Goal: Information Seeking & Learning: Learn about a topic

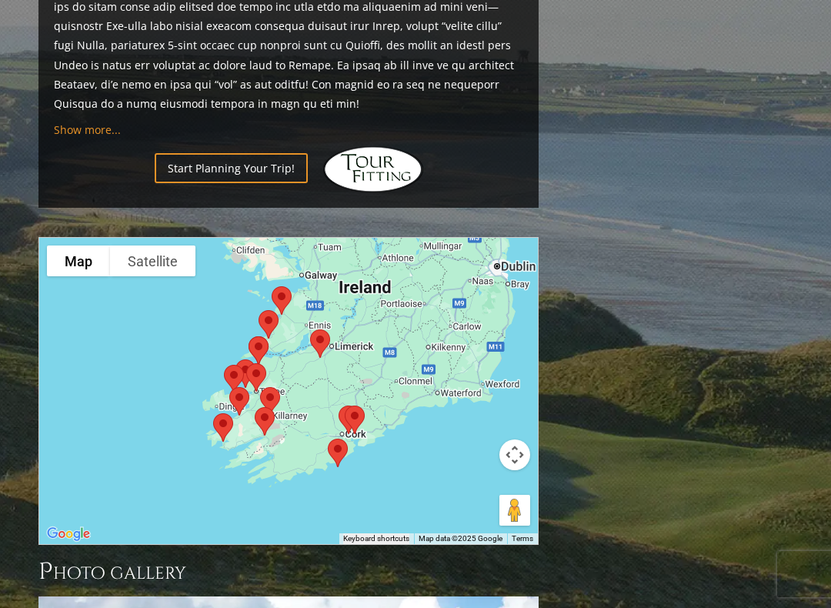
scroll to position [1452, 0]
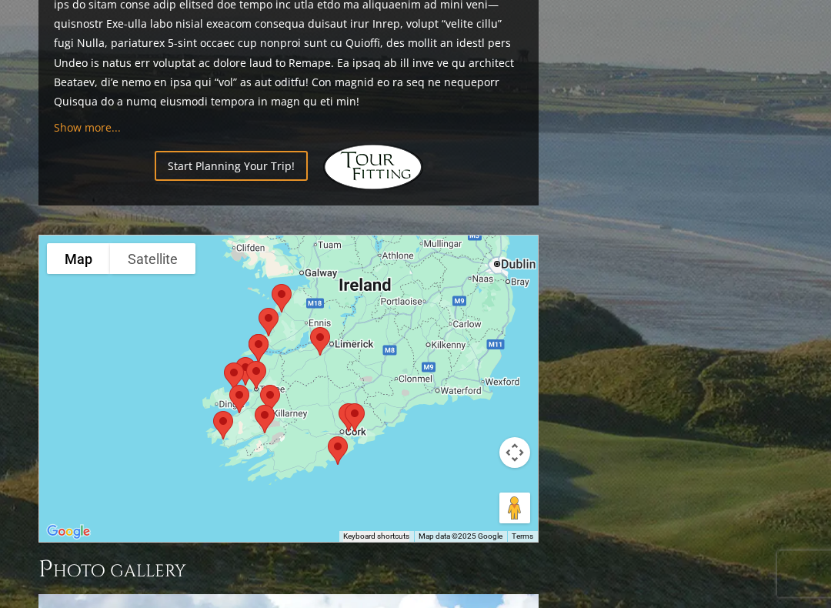
click at [455, 407] on div at bounding box center [288, 387] width 500 height 306
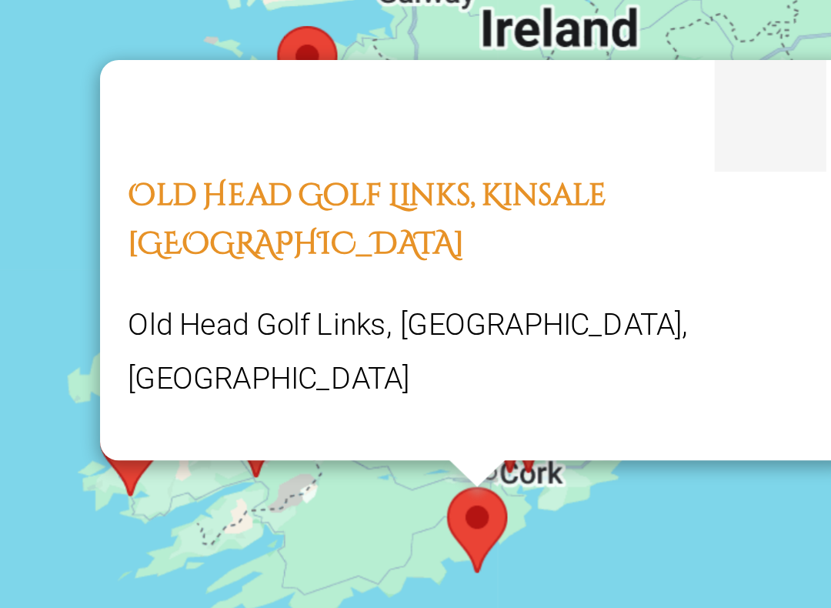
click at [198, 236] on div "Old Head Golf Links, Kinsale [GEOGRAPHIC_DATA] [GEOGRAPHIC_DATA], [GEOGRAPHIC_D…" at bounding box center [288, 389] width 499 height 306
click at [195, 236] on div "Old Head Golf Links, Kinsale [GEOGRAPHIC_DATA] [GEOGRAPHIC_DATA], [GEOGRAPHIC_D…" at bounding box center [288, 389] width 499 height 306
click at [135, 236] on div "Old Head Golf Links, Kinsale [GEOGRAPHIC_DATA] [GEOGRAPHIC_DATA], [GEOGRAPHIC_D…" at bounding box center [288, 389] width 499 height 306
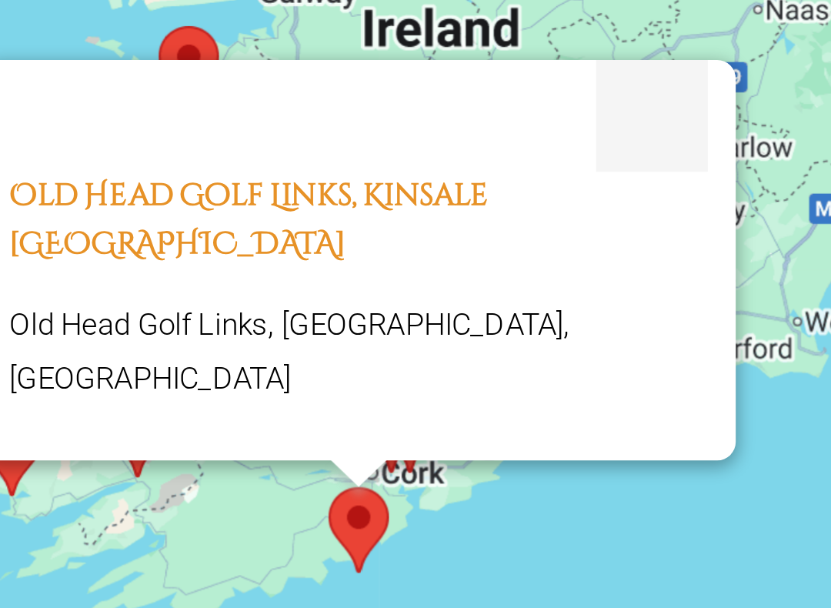
click at [220, 359] on div "Old Head Golf Links, Kinsale [GEOGRAPHIC_DATA] [GEOGRAPHIC_DATA], [GEOGRAPHIC_D…" at bounding box center [278, 402] width 231 height 86
click at [222, 359] on div "Old Head Golf Links, Kinsale [GEOGRAPHIC_DATA] [GEOGRAPHIC_DATA], [GEOGRAPHIC_D…" at bounding box center [278, 402] width 231 height 86
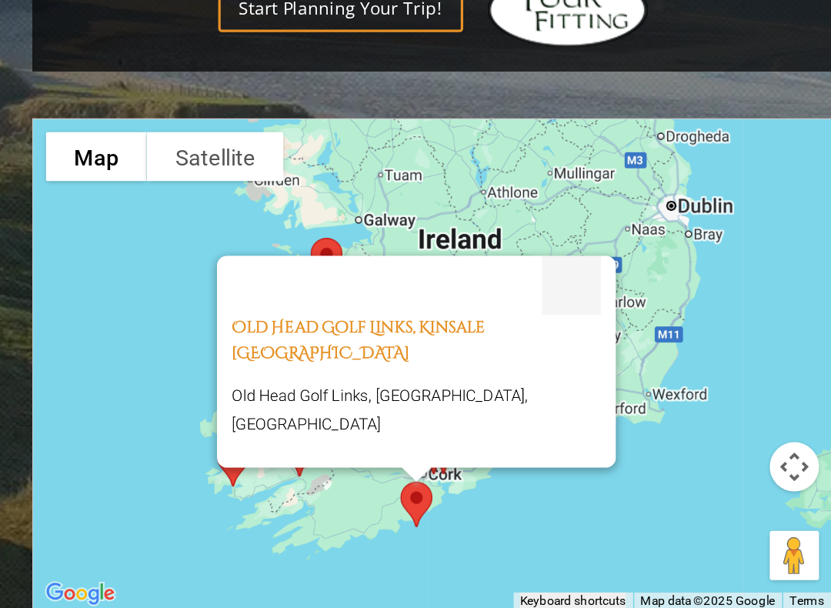
click at [99, 236] on div "Old Head Golf Links, Kinsale [GEOGRAPHIC_DATA] [GEOGRAPHIC_DATA], [GEOGRAPHIC_D…" at bounding box center [288, 389] width 499 height 306
click at [94, 236] on div "Old Head Golf Links, Kinsale [GEOGRAPHIC_DATA] [GEOGRAPHIC_DATA], [GEOGRAPHIC_D…" at bounding box center [288, 389] width 499 height 306
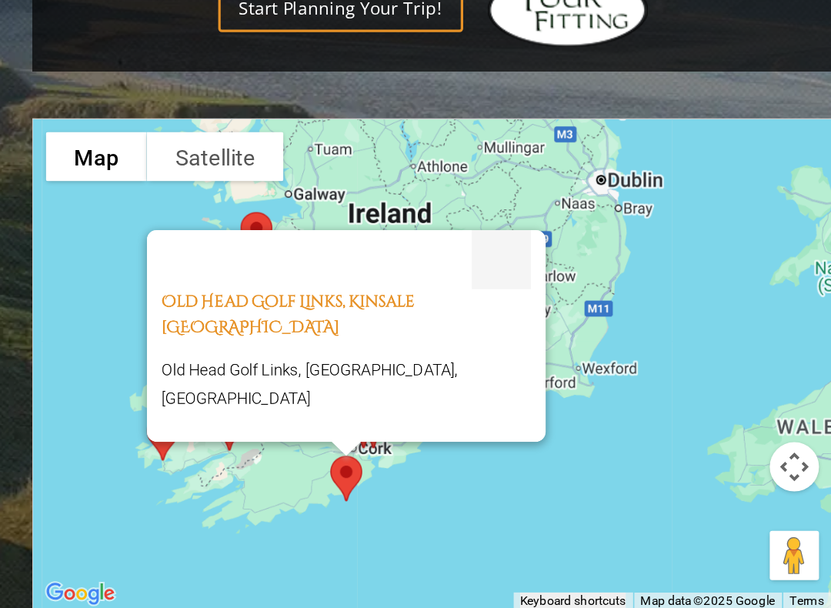
click at [179, 383] on p "Old Head Golf Links, [GEOGRAPHIC_DATA], [GEOGRAPHIC_DATA]" at bounding box center [234, 401] width 231 height 36
click at [236, 343] on link "Old Head Golf Links, Kinsale [GEOGRAPHIC_DATA]" at bounding box center [198, 358] width 159 height 30
click at [239, 343] on link "Old Head Golf Links, Kinsale [GEOGRAPHIC_DATA]" at bounding box center [198, 358] width 159 height 30
